Goal: Information Seeking & Learning: Understand process/instructions

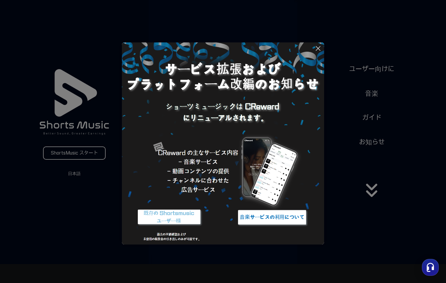
click at [316, 47] on icon at bounding box center [318, 48] width 7 height 7
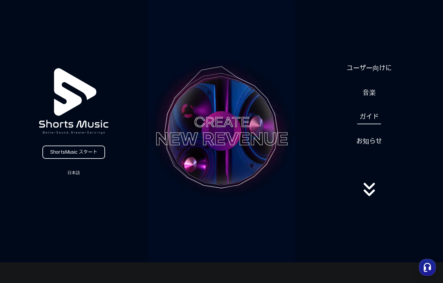
click at [372, 116] on link "ガイド" at bounding box center [369, 117] width 24 height 15
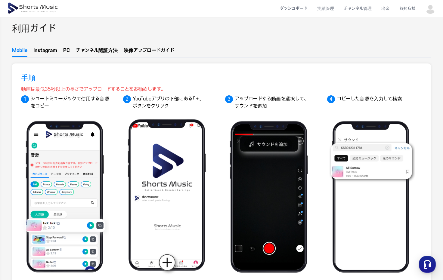
scroll to position [20, 0]
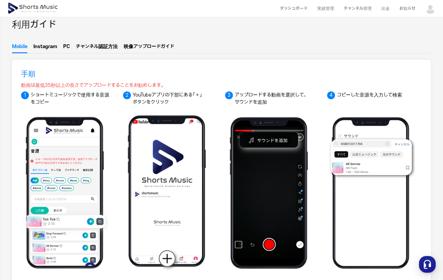
click at [66, 46] on button "PC" at bounding box center [66, 48] width 7 height 10
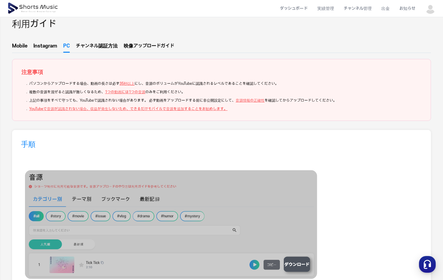
scroll to position [0, 0]
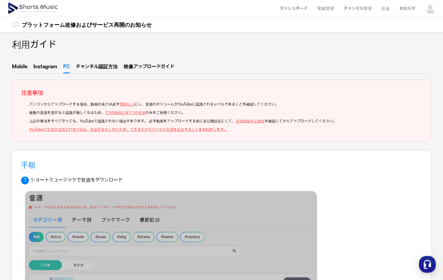
click at [110, 66] on span "ル認証方法" at bounding box center [106, 66] width 24 height 5
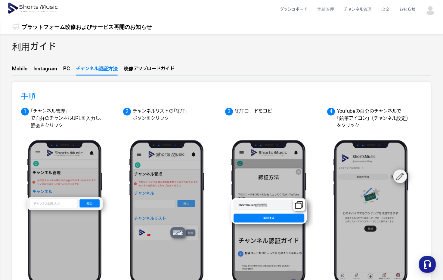
click at [127, 7] on link "プラットフォーム改修およびサービス再開のお知らせ" at bounding box center [87, 3] width 130 height 8
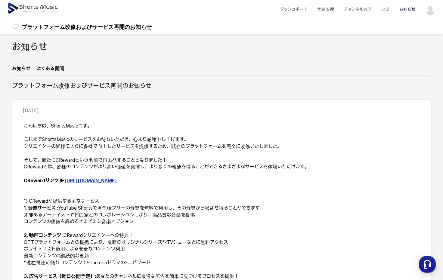
click at [328, 10] on li "実績管理" at bounding box center [325, 10] width 26 height 16
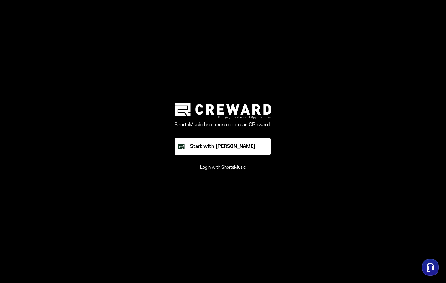
click at [351, 9] on main "ShortsMusic has been reborn as CReward. Start with Creward Login with ShortsMus…" at bounding box center [223, 141] width 446 height 283
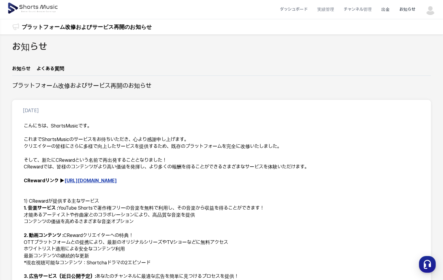
click at [386, 8] on li "出金" at bounding box center [386, 10] width 18 height 16
click at [408, 8] on li "お知らせ" at bounding box center [408, 10] width 26 height 16
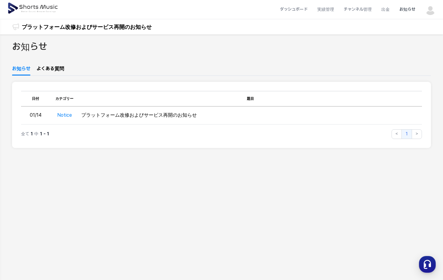
click at [436, 5] on img at bounding box center [430, 9] width 11 height 11
click at [260, 38] on button at bounding box center [221, 140] width 443 height 280
click at [48, 6] on img at bounding box center [33, 8] width 52 height 17
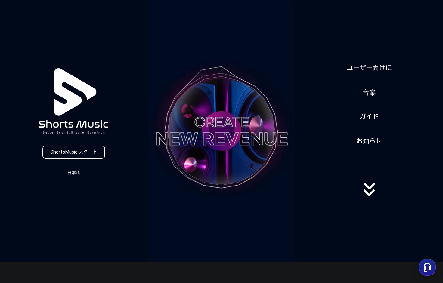
click at [371, 117] on link "ガイド" at bounding box center [369, 117] width 24 height 15
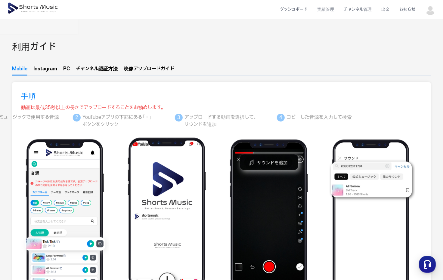
click at [166, 70] on span "ロードガイド" at bounding box center [160, 69] width 27 height 5
